Goal: Book appointment/travel/reservation

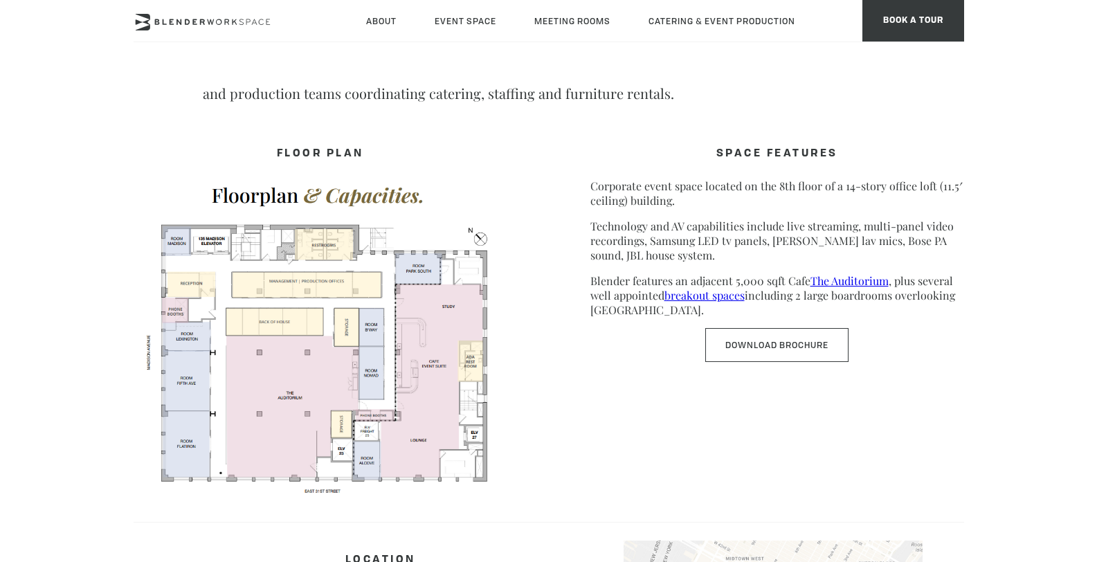
scroll to position [649, 0]
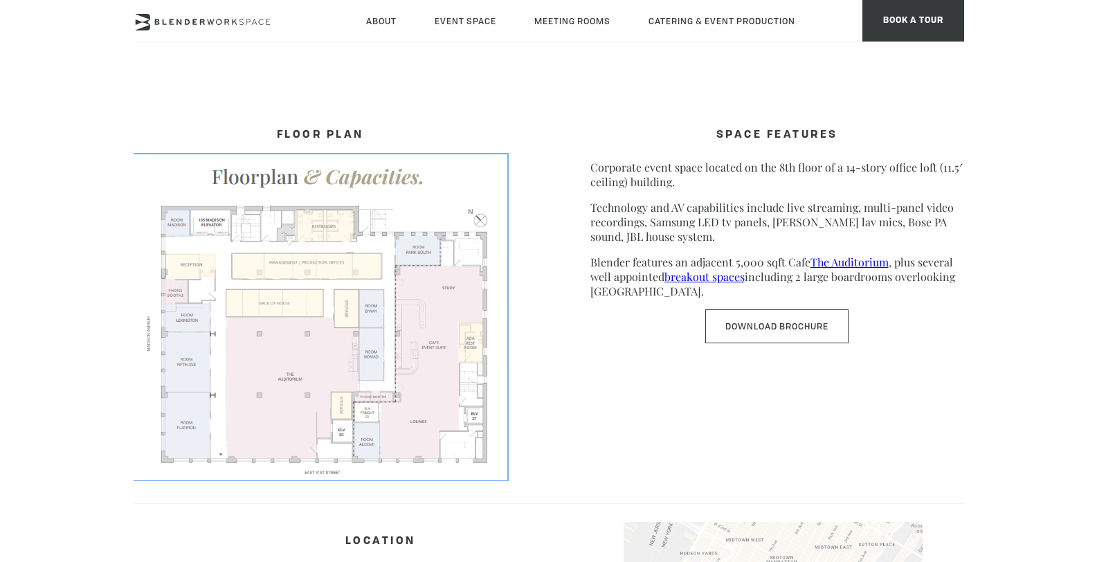
click at [313, 368] on img at bounding box center [321, 316] width 374 height 324
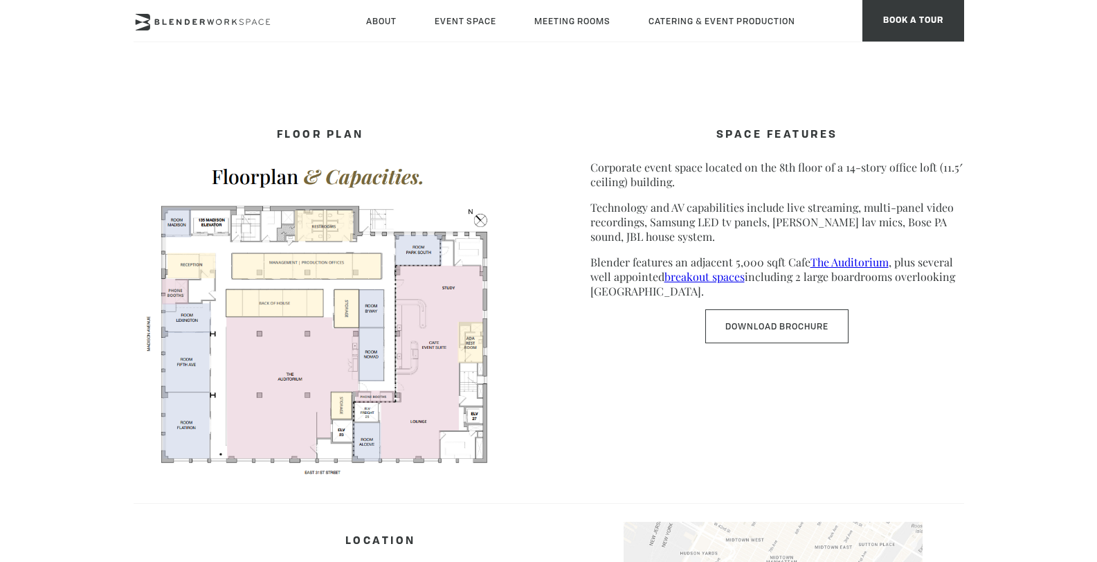
click at [840, 115] on div "SPACE FEATURES Corporate event space located on the 8th floor of a 14-story off…" at bounding box center [778, 295] width 374 height 372
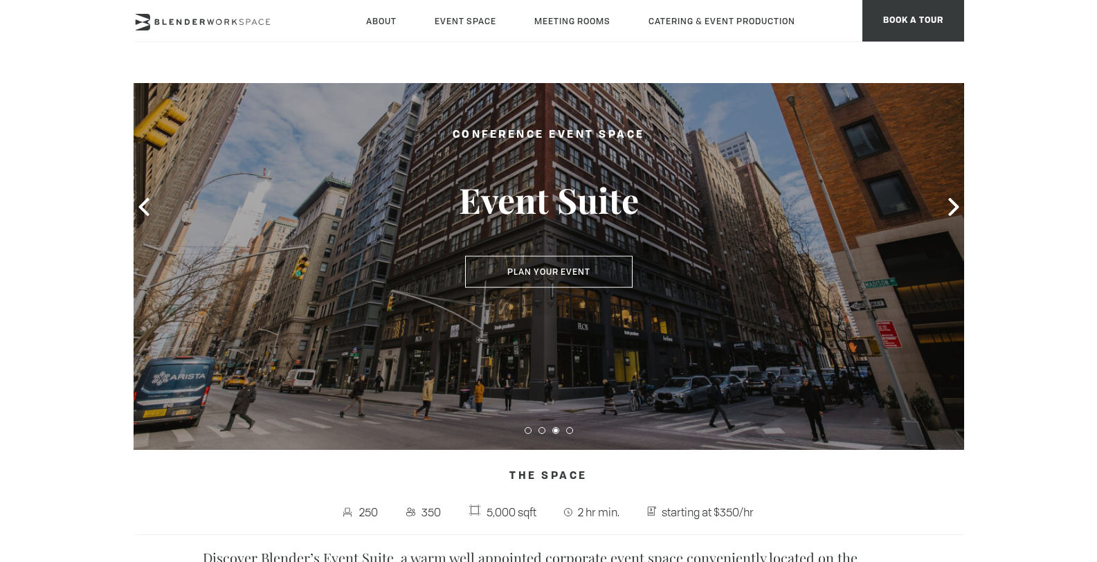
scroll to position [76, 0]
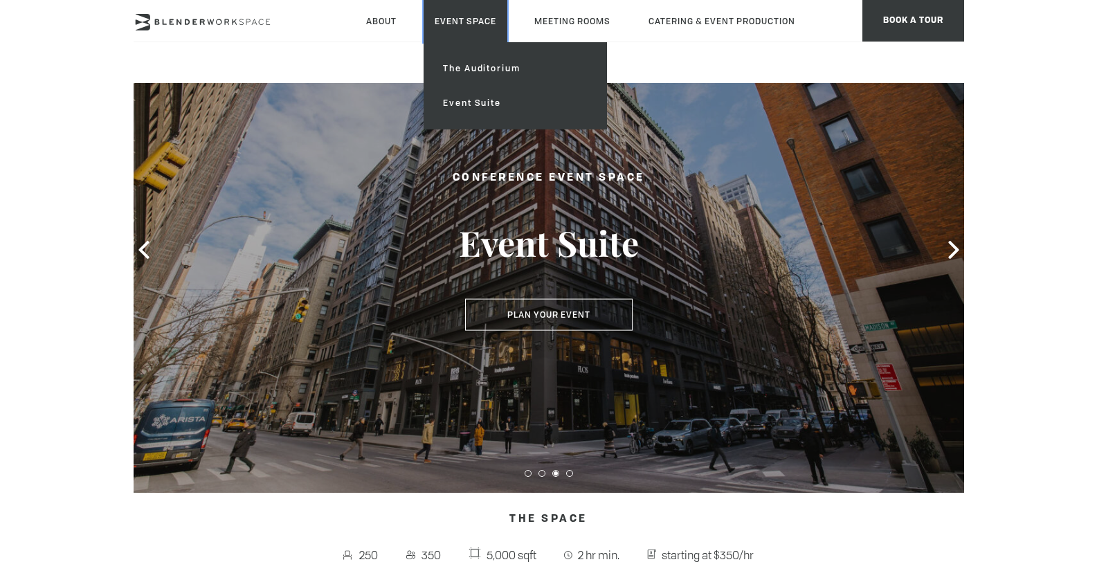
click at [476, 24] on link "Event Space" at bounding box center [466, 21] width 84 height 42
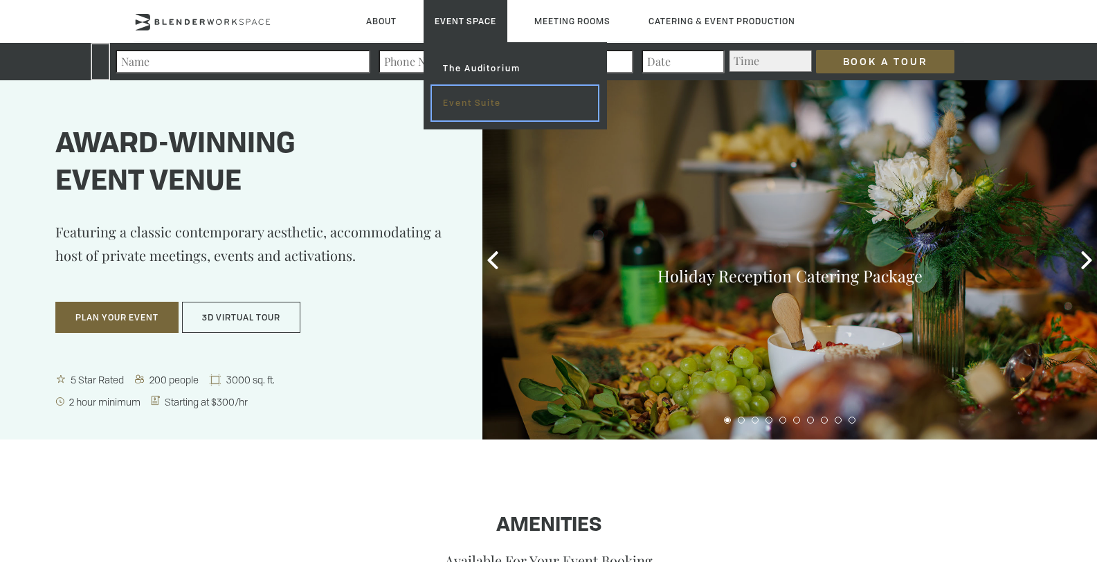
click at [481, 100] on link "Event Suite" at bounding box center [514, 103] width 165 height 35
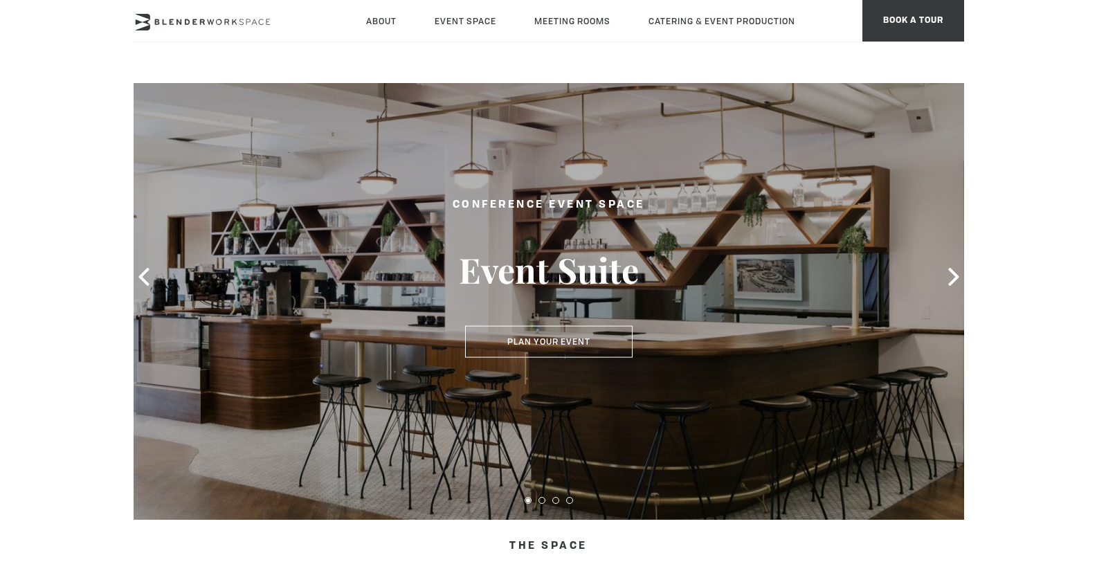
scroll to position [125, 0]
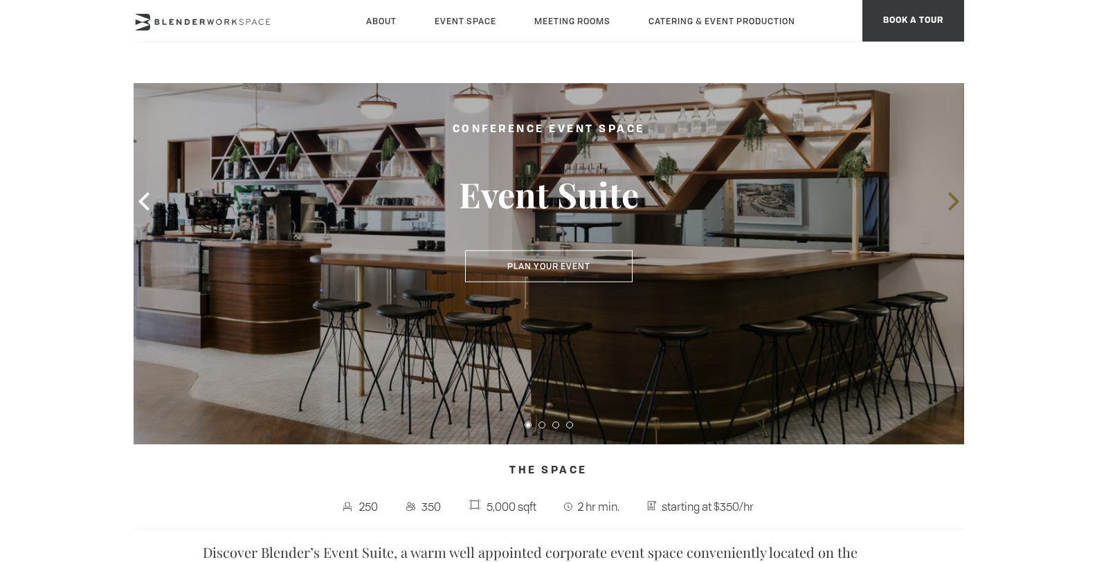
click at [957, 204] on icon at bounding box center [954, 201] width 18 height 18
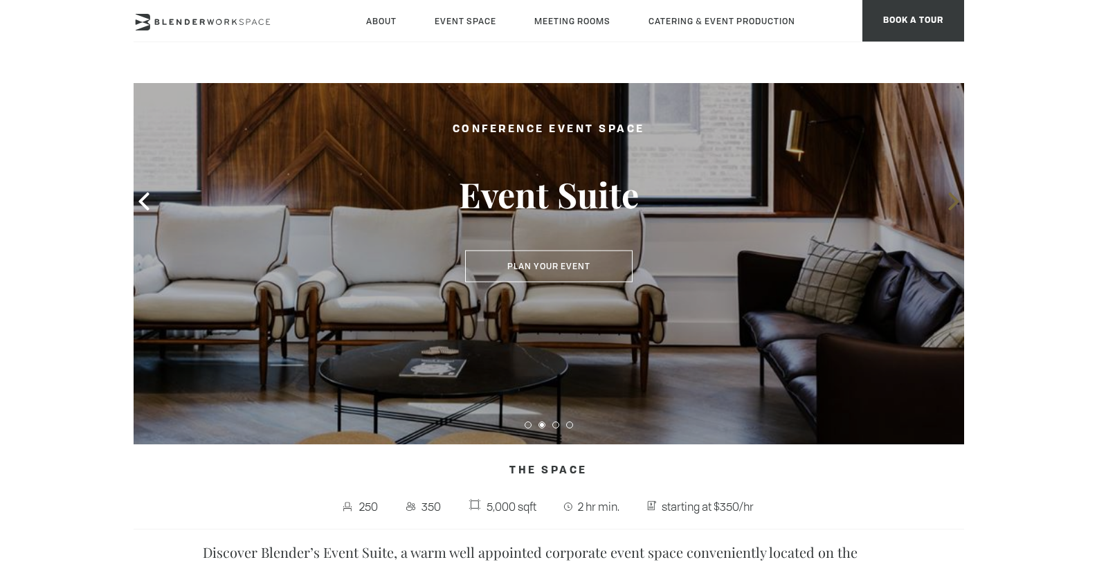
click at [957, 204] on icon at bounding box center [954, 201] width 18 height 18
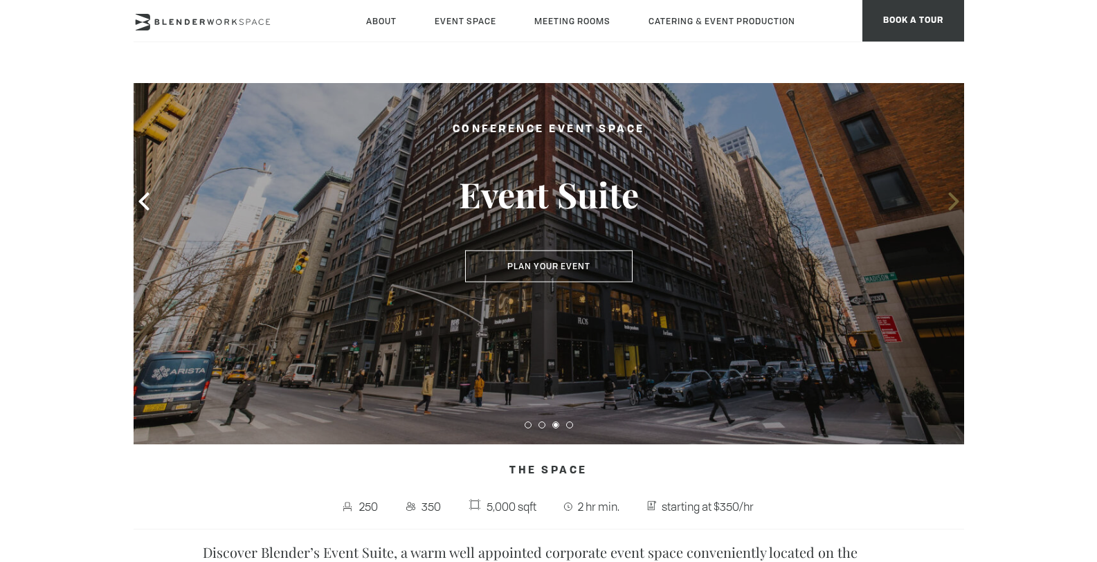
click at [957, 204] on icon at bounding box center [954, 201] width 18 height 18
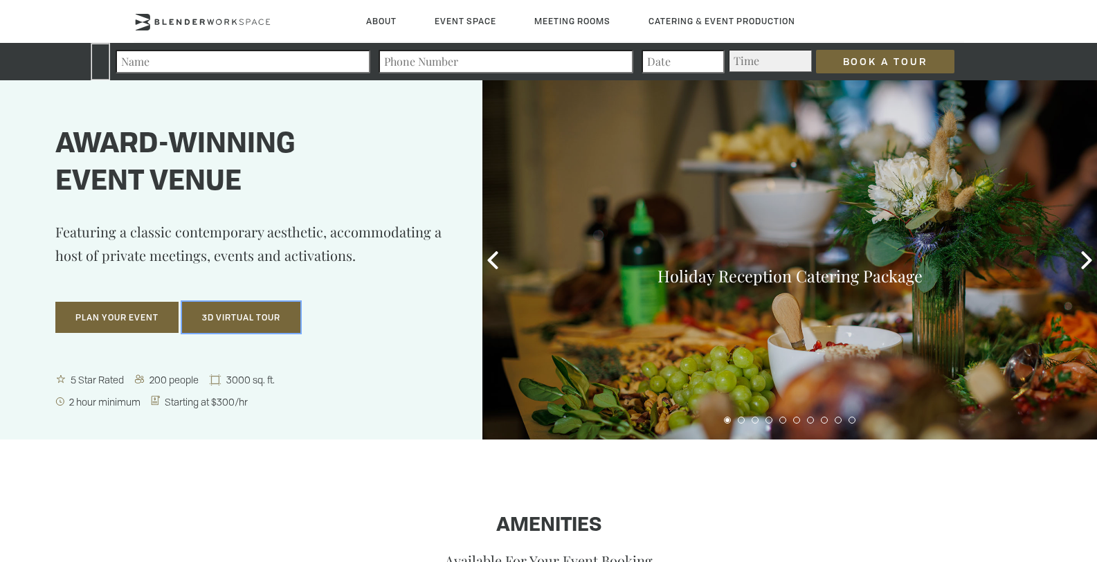
click at [244, 314] on button "3D Virtual Tour" at bounding box center [241, 318] width 118 height 32
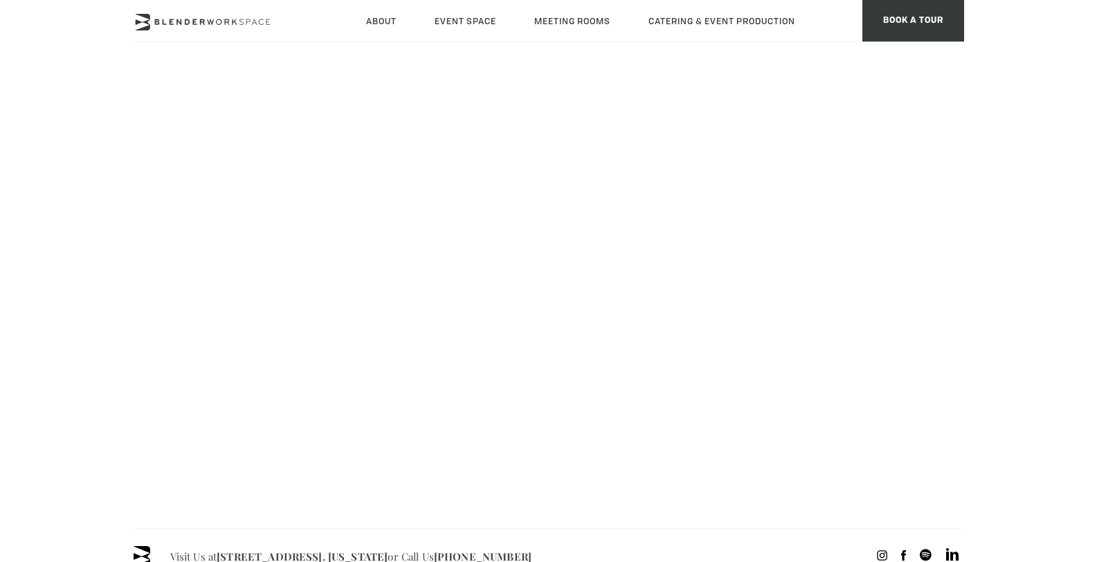
scroll to position [173, 0]
click at [58, 84] on body "Skip to main content About Neighborhood Global Collective Journal Event Space T…" at bounding box center [548, 439] width 1097 height 1058
